Goal: Information Seeking & Learning: Learn about a topic

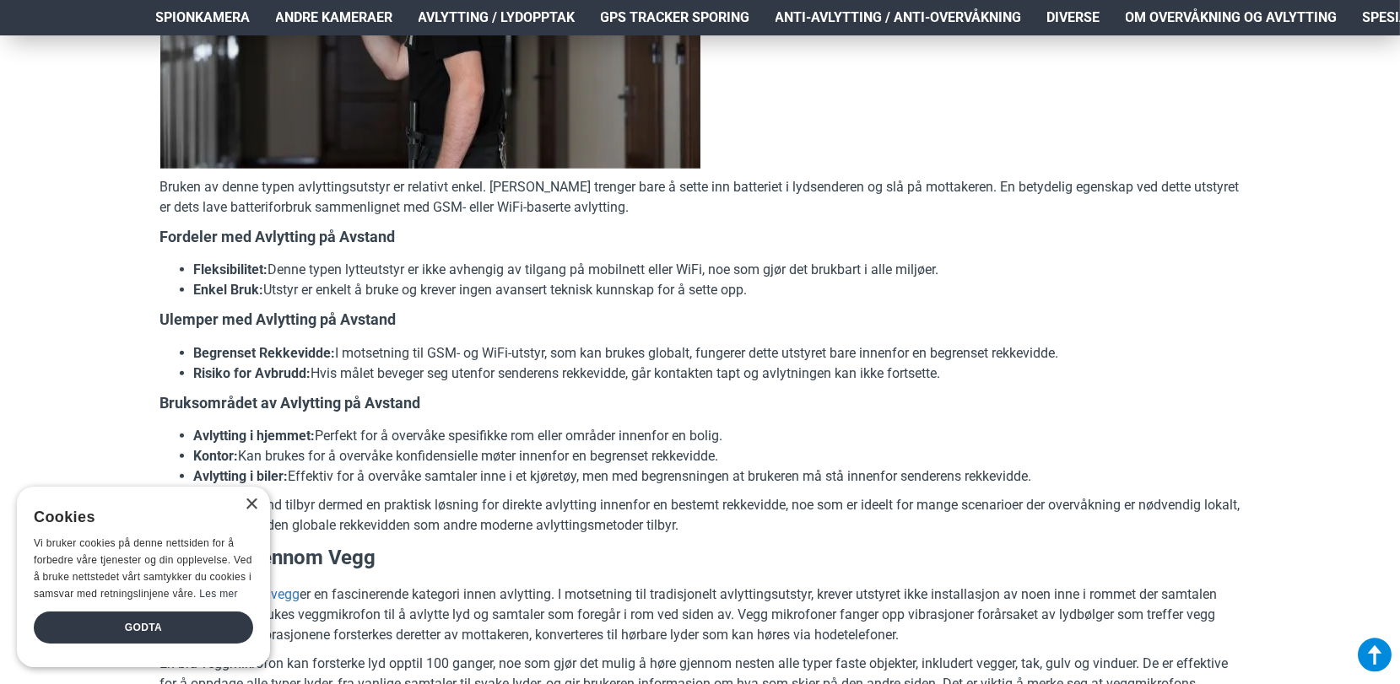
scroll to position [3258, 0]
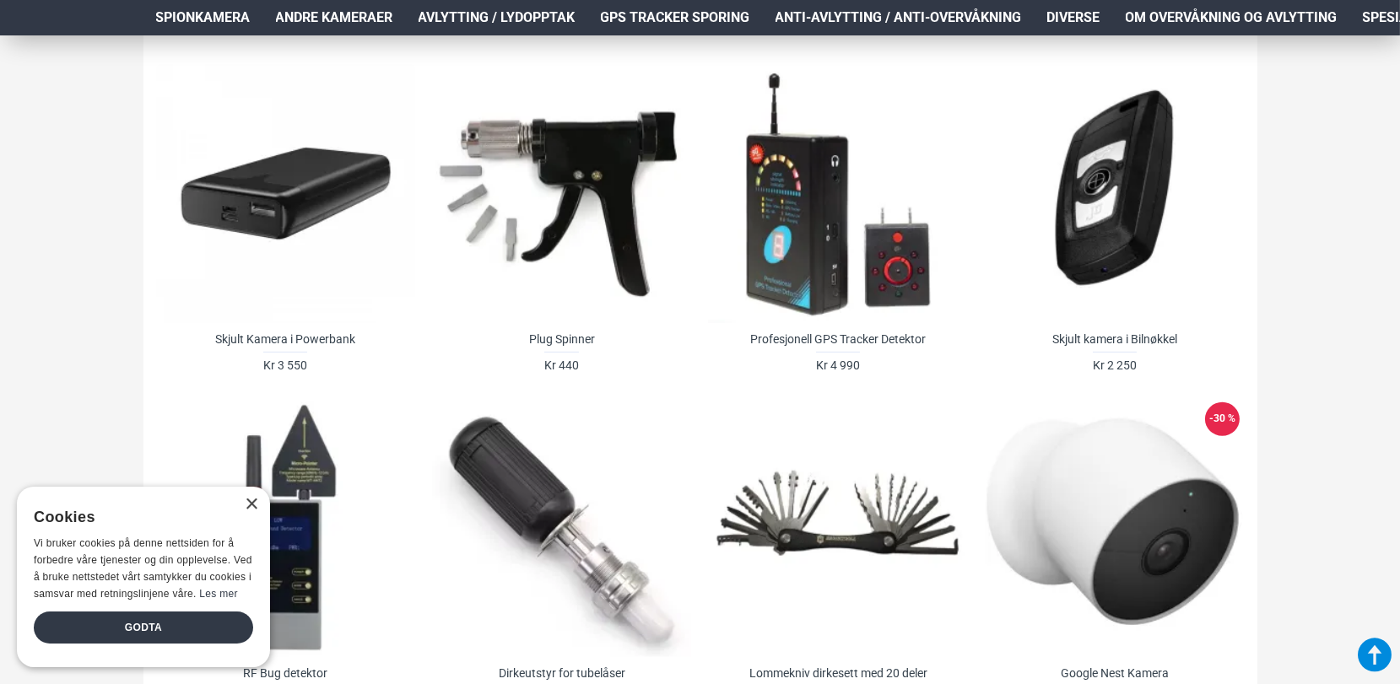
scroll to position [1190, 0]
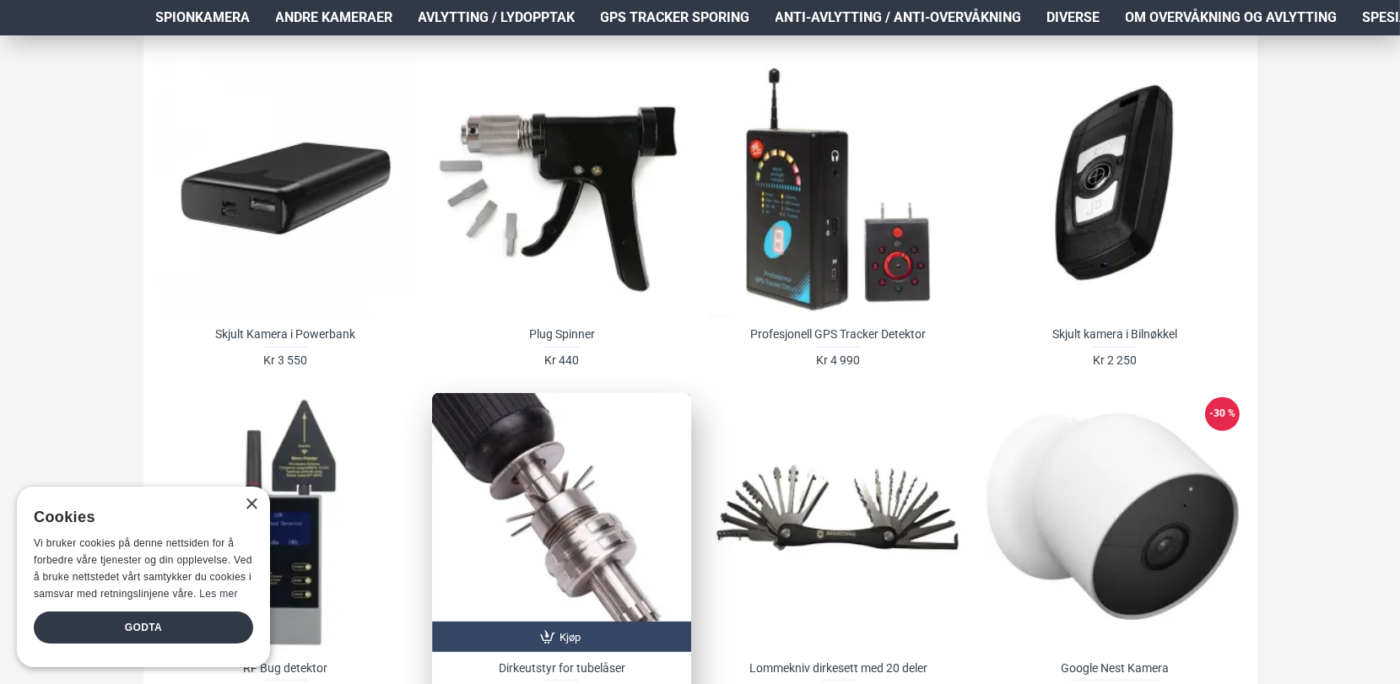
click at [630, 442] on div at bounding box center [561, 522] width 259 height 259
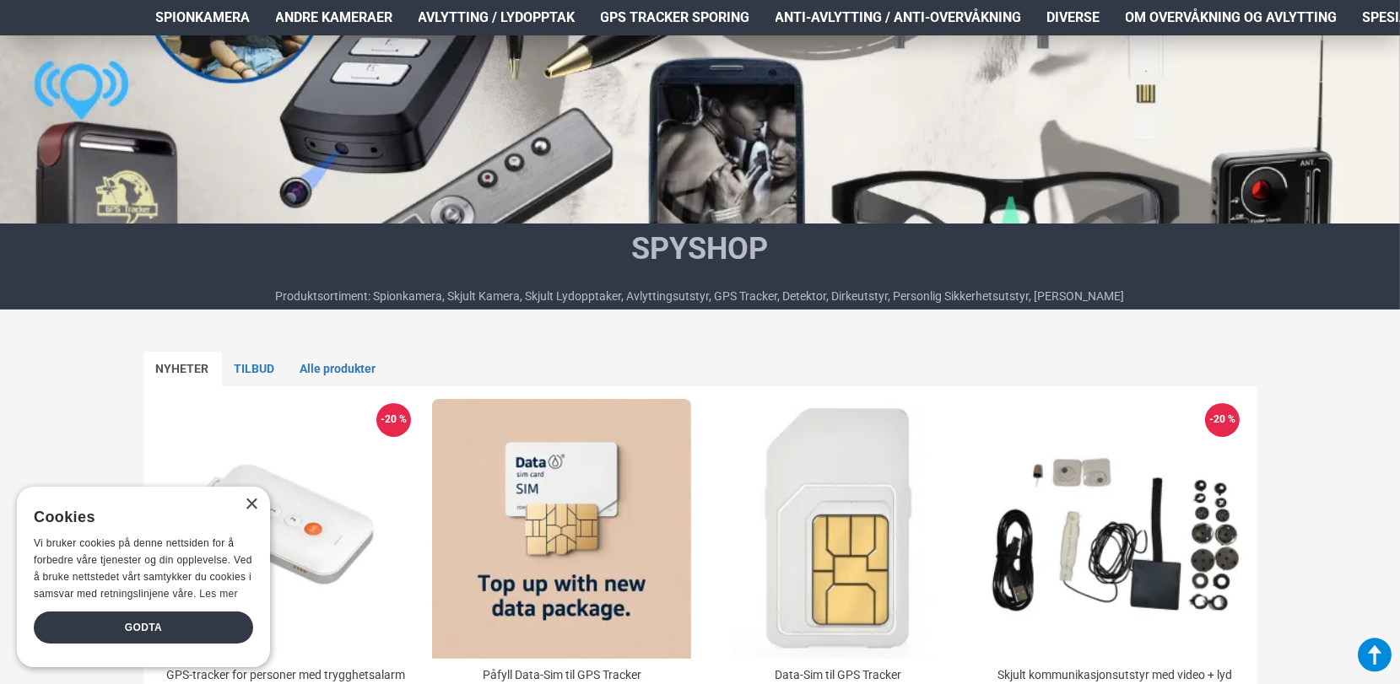
scroll to position [496, 0]
